Goal: Task Accomplishment & Management: Complete application form

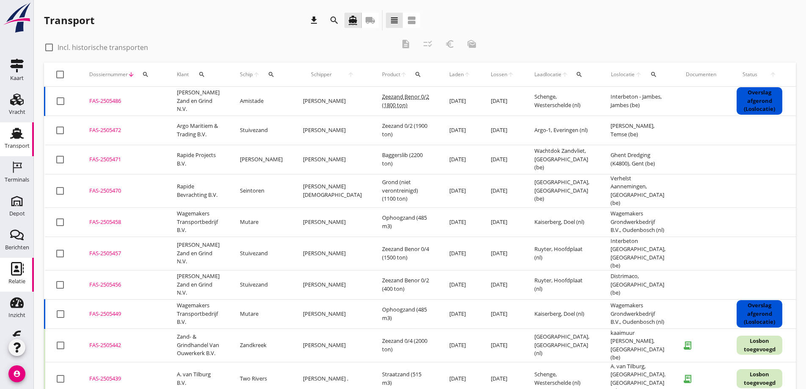
click at [13, 265] on icon "Relatie" at bounding box center [17, 269] width 14 height 14
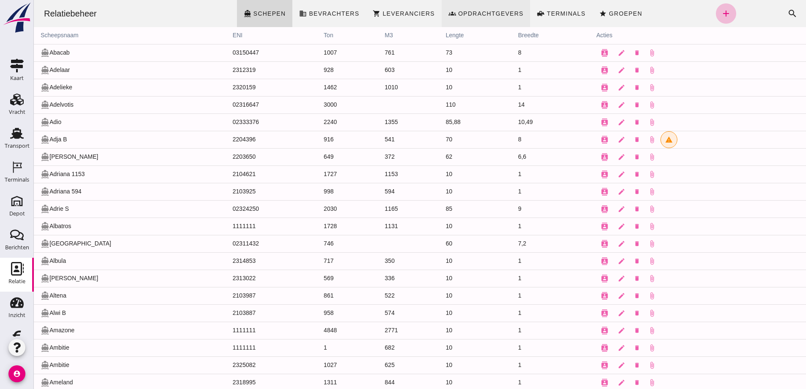
click at [486, 12] on span "Opdrachtgevers" at bounding box center [491, 13] width 66 height 7
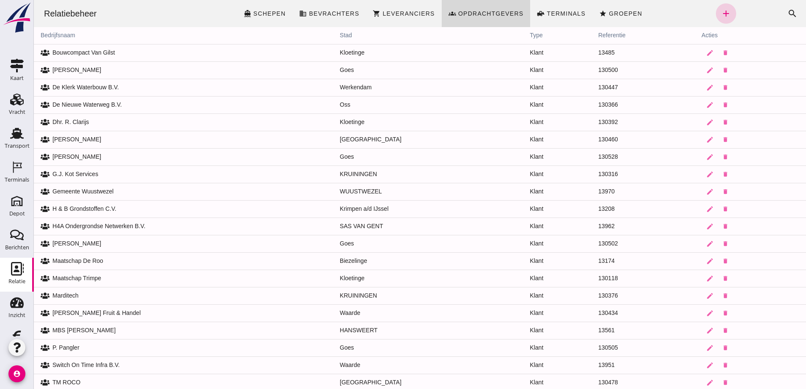
click at [721, 11] on icon "add" at bounding box center [726, 13] width 10 height 10
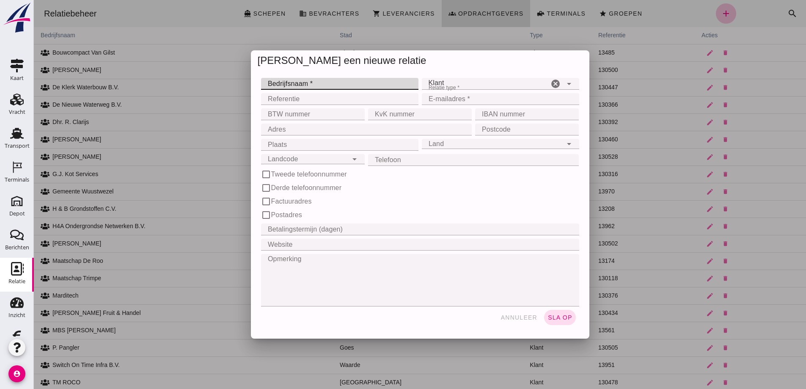
click at [290, 87] on input "Bedrijfsnaam *" at bounding box center [337, 84] width 152 height 12
type input "[PERSON_NAME] en [PERSON_NAME]"
click at [299, 128] on input "Adres" at bounding box center [364, 130] width 206 height 12
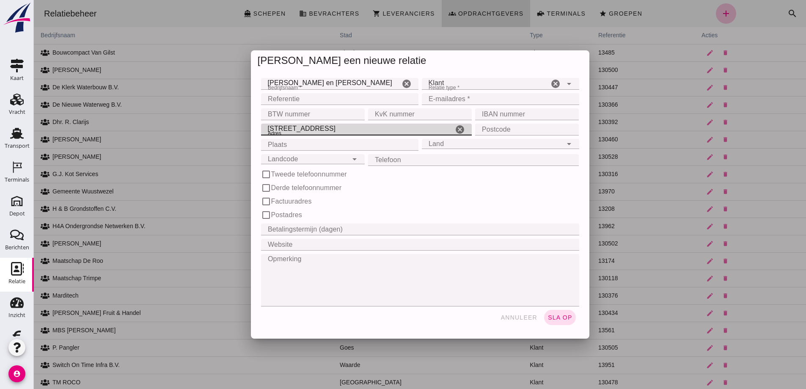
type input "[STREET_ADDRESS]"
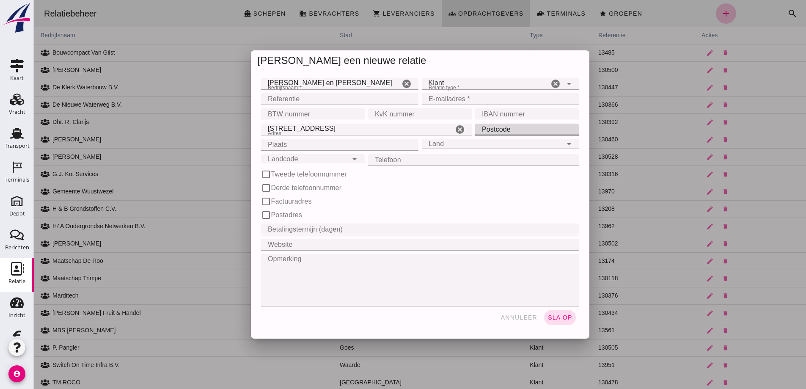
click at [494, 129] on input "Postcode" at bounding box center [524, 130] width 99 height 12
type input "4455 TD"
click at [318, 142] on input "Plaats" at bounding box center [337, 145] width 152 height 12
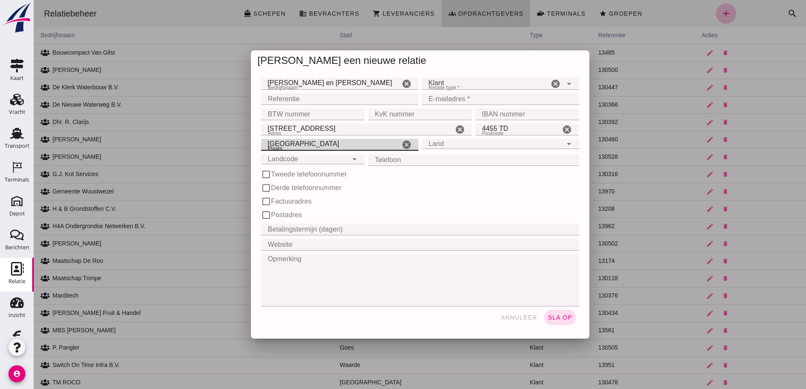
type input "[GEOGRAPHIC_DATA]"
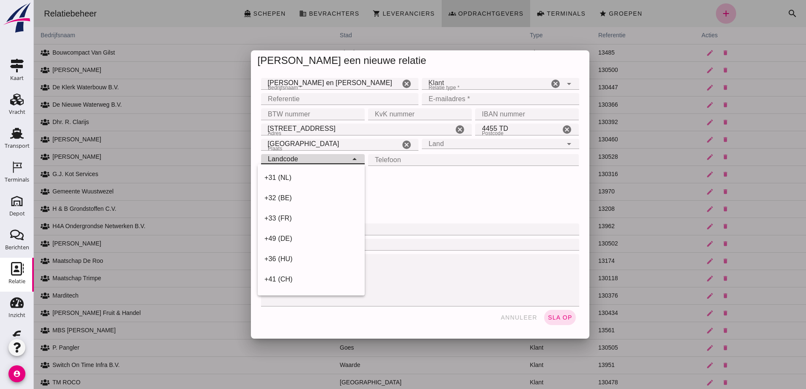
click at [315, 158] on input "Landcode" at bounding box center [304, 154] width 87 height 10
click at [305, 178] on div "+31 (NL)" at bounding box center [312, 178] width 94 height 10
type input "+31 (NL)"
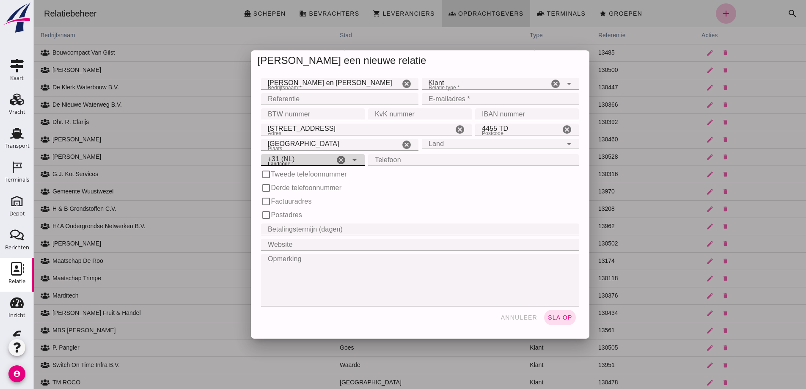
click at [464, 143] on input "Land" at bounding box center [492, 139] width 141 height 10
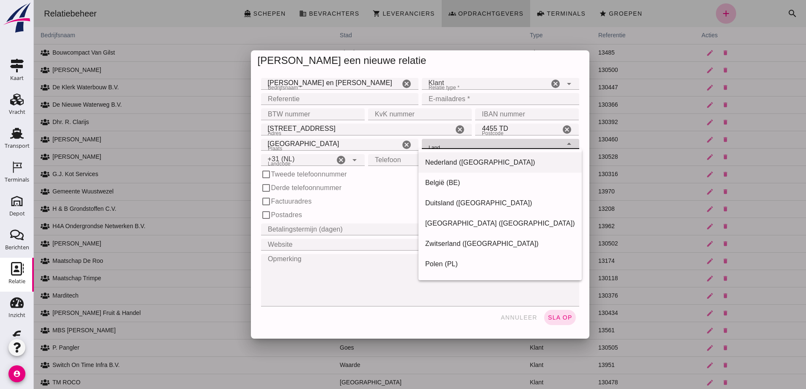
click at [463, 160] on div "Nederland ([GEOGRAPHIC_DATA])" at bounding box center [500, 162] width 150 height 10
type input "Nederland ([GEOGRAPHIC_DATA])"
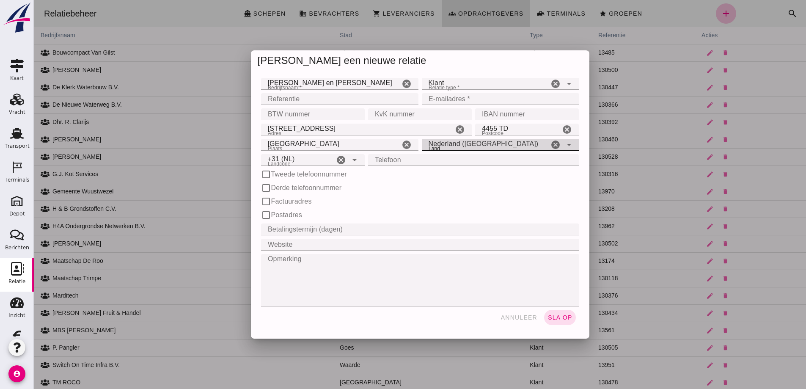
click at [392, 160] on input "Telefoon" at bounding box center [471, 160] width 206 height 12
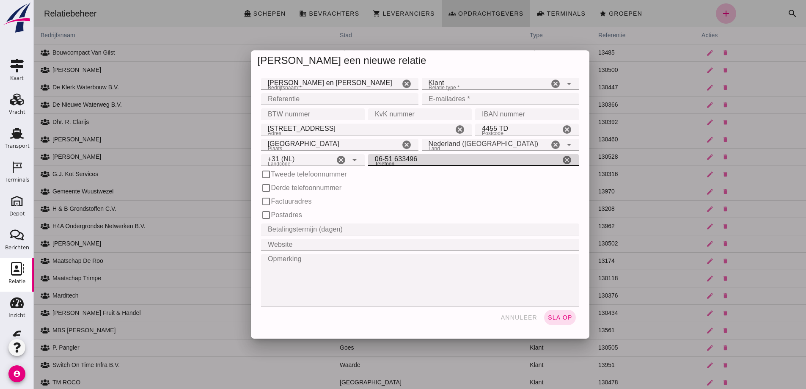
type input "06-51 633496"
click at [291, 230] on input "Betalingstermijn (dagen)" at bounding box center [417, 230] width 313 height 12
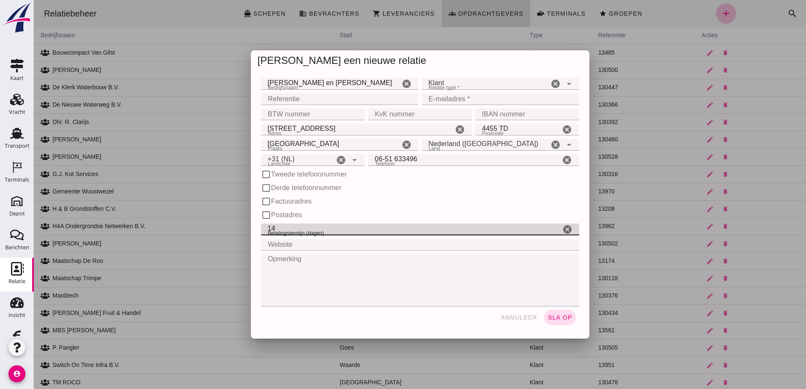
type input "14"
click at [458, 100] on input "E-mailadres *" at bounding box center [498, 99] width 152 height 12
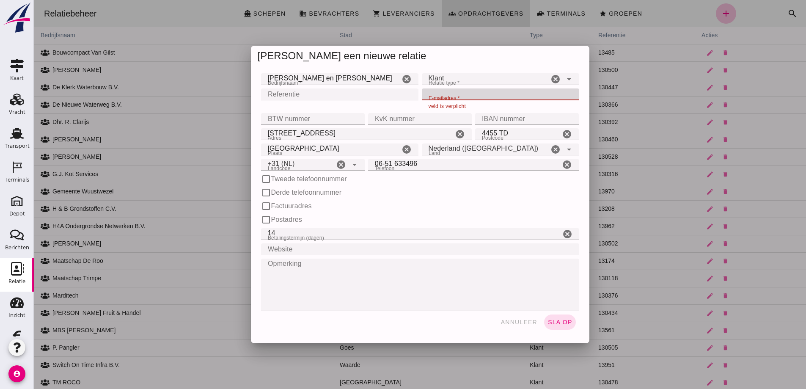
click at [275, 77] on input "[PERSON_NAME] en [PERSON_NAME]" at bounding box center [330, 79] width 139 height 12
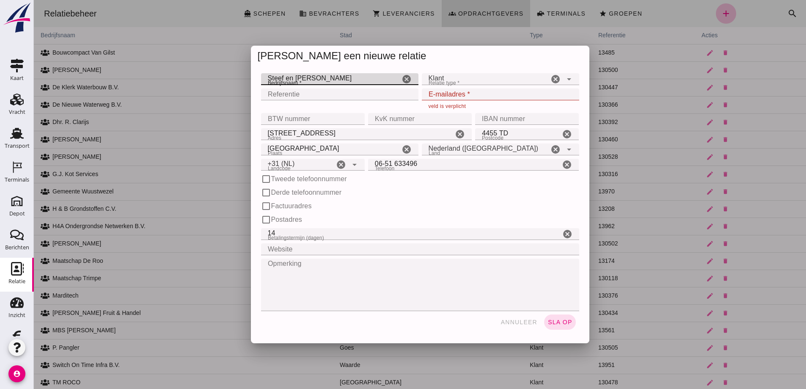
type input "Steef en [PERSON_NAME]"
click at [458, 94] on input "E-mailadres *" at bounding box center [498, 94] width 152 height 12
